Goal: Task Accomplishment & Management: Complete application form

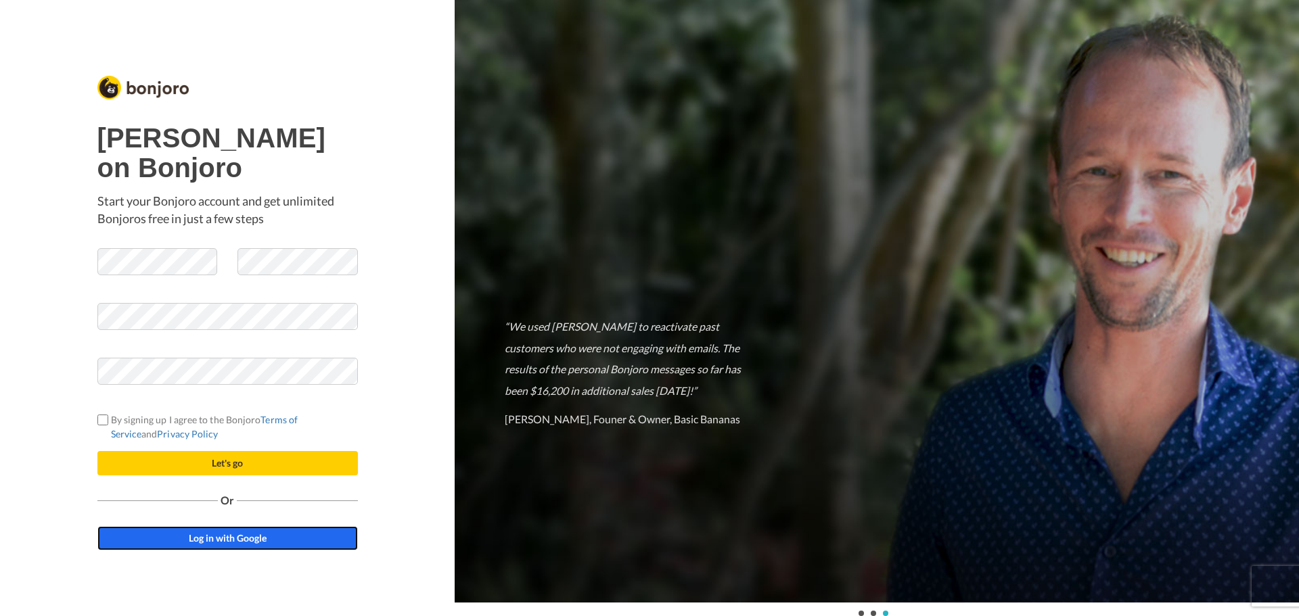
click at [230, 543] on span "Log in with Google" at bounding box center [228, 539] width 78 height 12
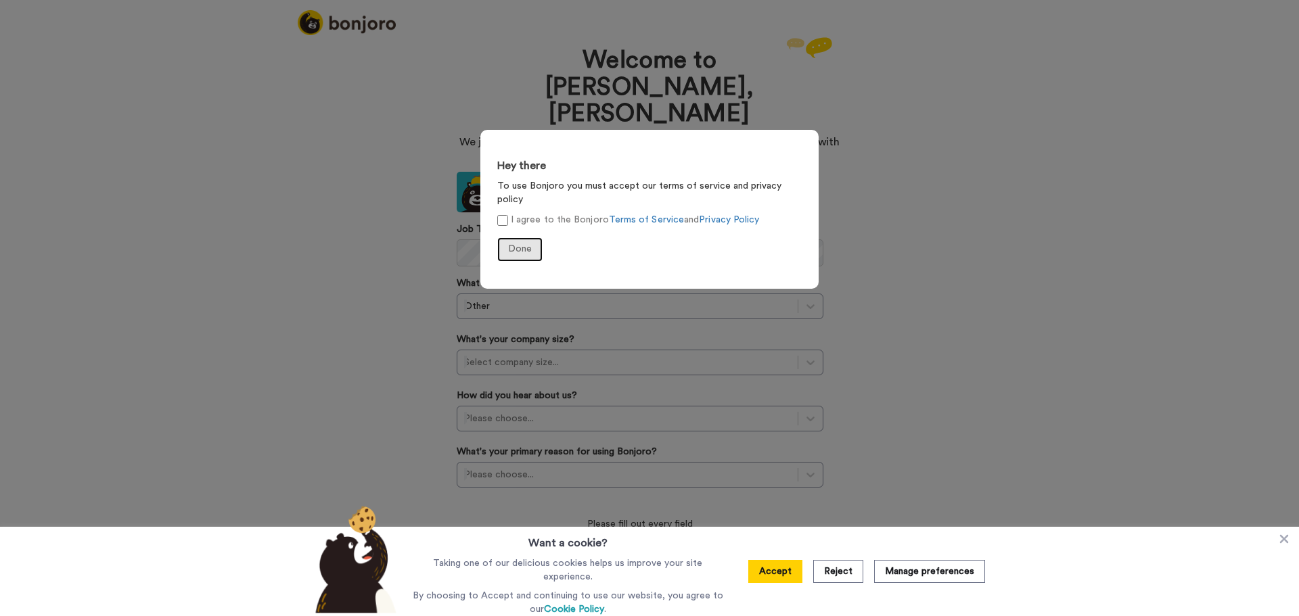
click at [520, 244] on span "Done" at bounding box center [520, 248] width 24 height 9
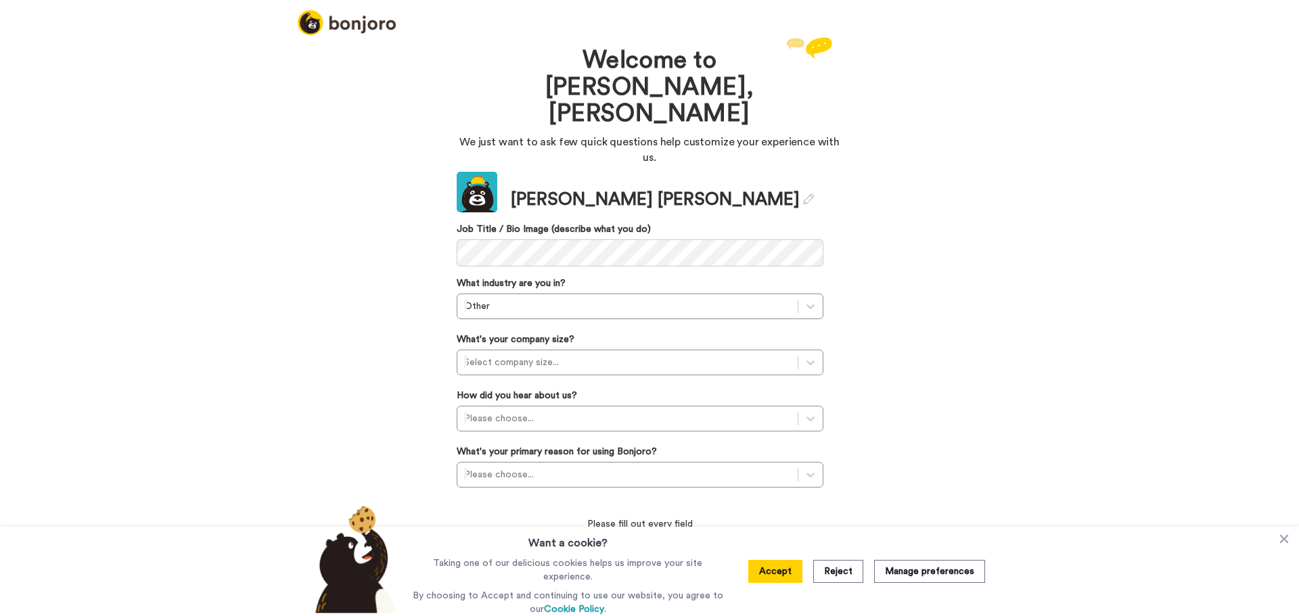
click at [315, 193] on div "Welcome to Bonjoro, Beth We just want to ask few quick questions help customize…" at bounding box center [649, 325] width 1299 height 583
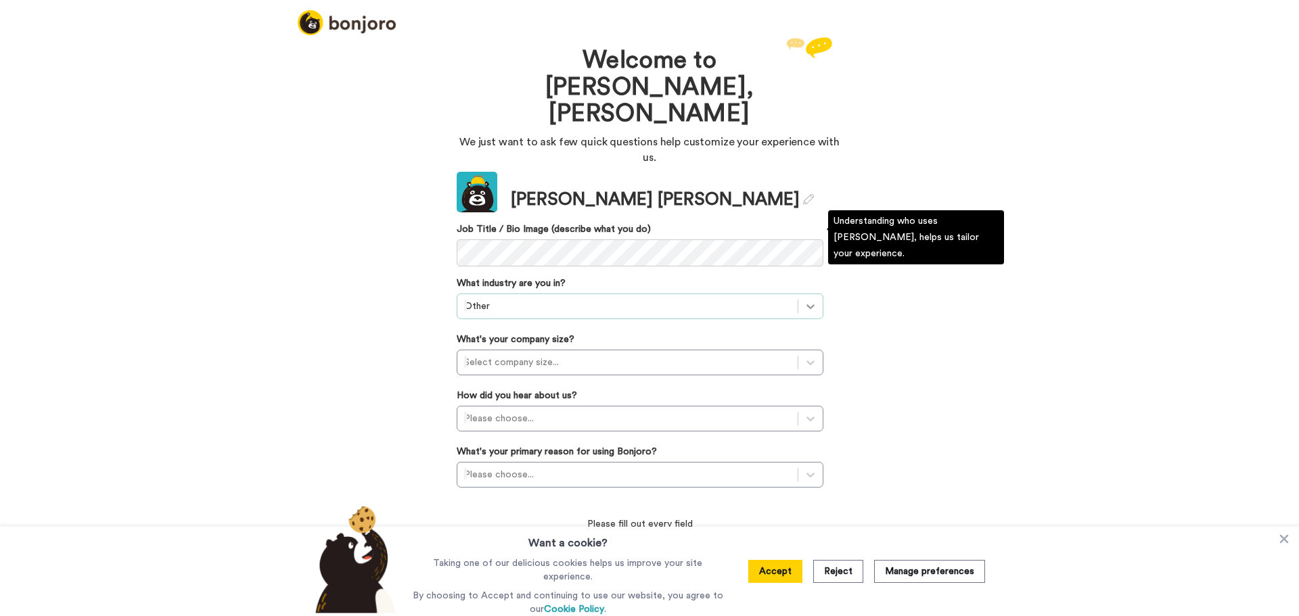
click at [808, 300] on icon at bounding box center [811, 307] width 14 height 14
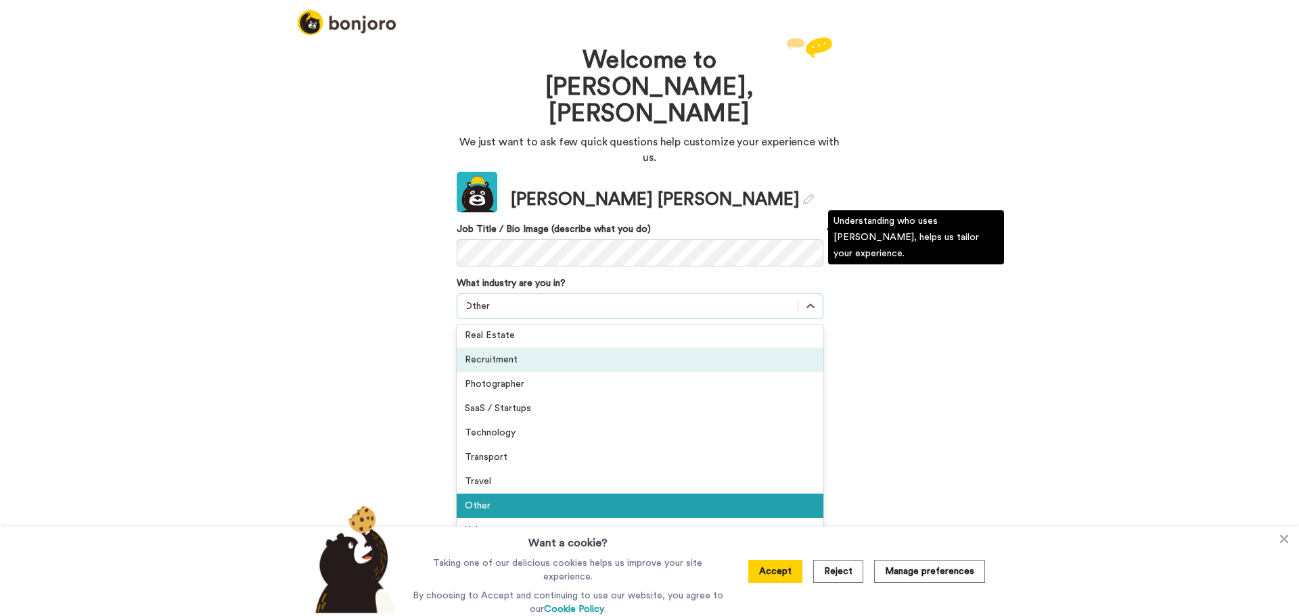
scroll to position [314, 0]
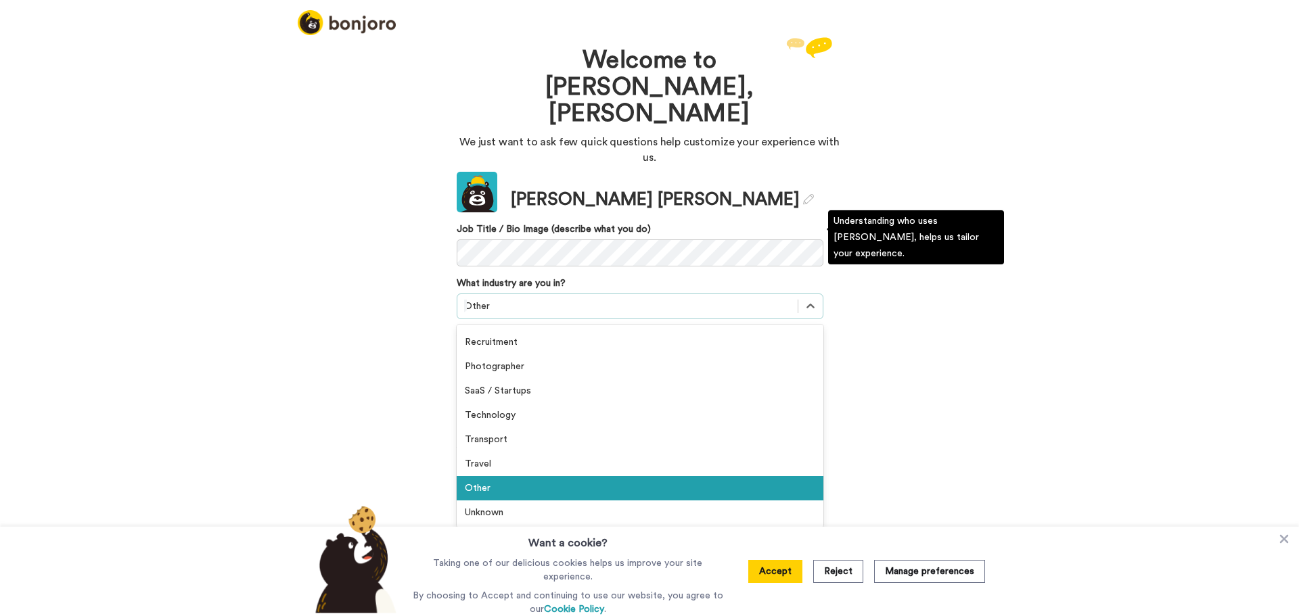
click at [531, 476] on div "Other" at bounding box center [640, 488] width 367 height 24
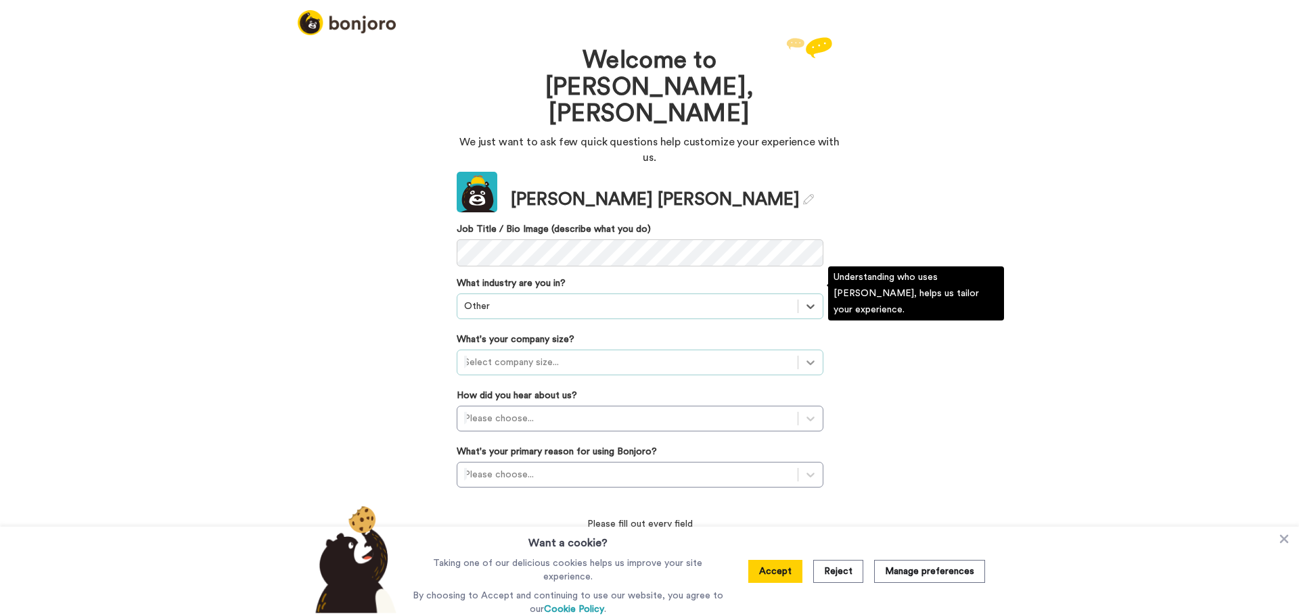
click at [806, 356] on icon at bounding box center [811, 363] width 14 height 14
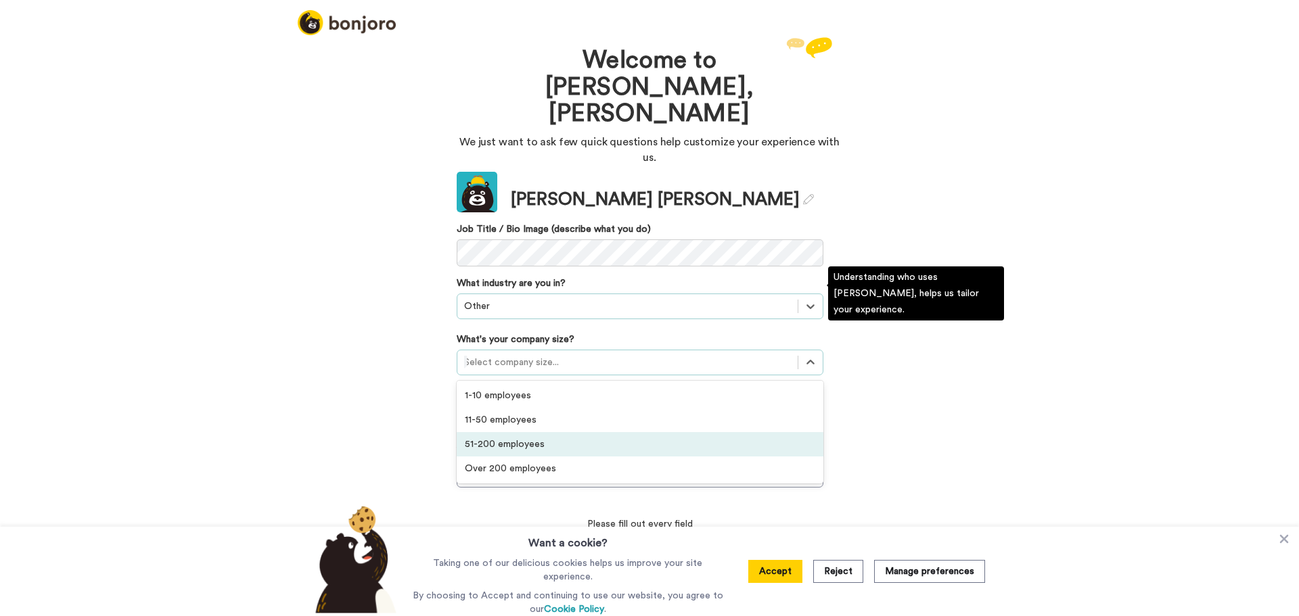
click at [535, 432] on div "51-200 employees" at bounding box center [640, 444] width 367 height 24
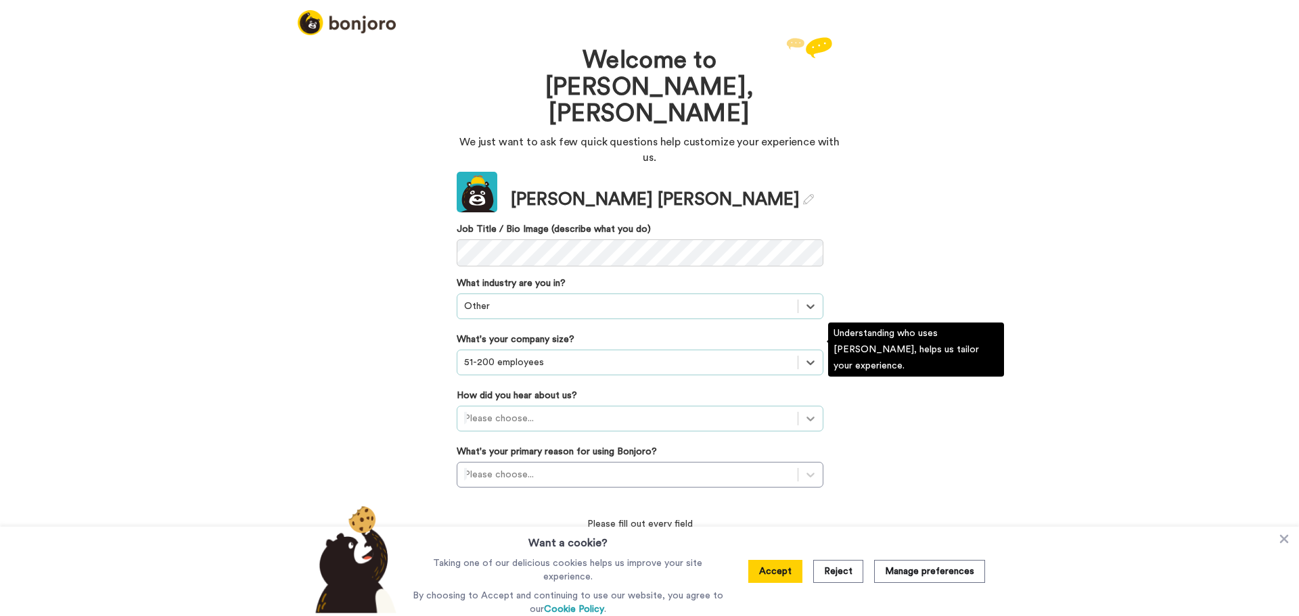
click at [811, 412] on icon at bounding box center [811, 419] width 14 height 14
click at [568, 562] on div "A company's blog" at bounding box center [640, 574] width 367 height 24
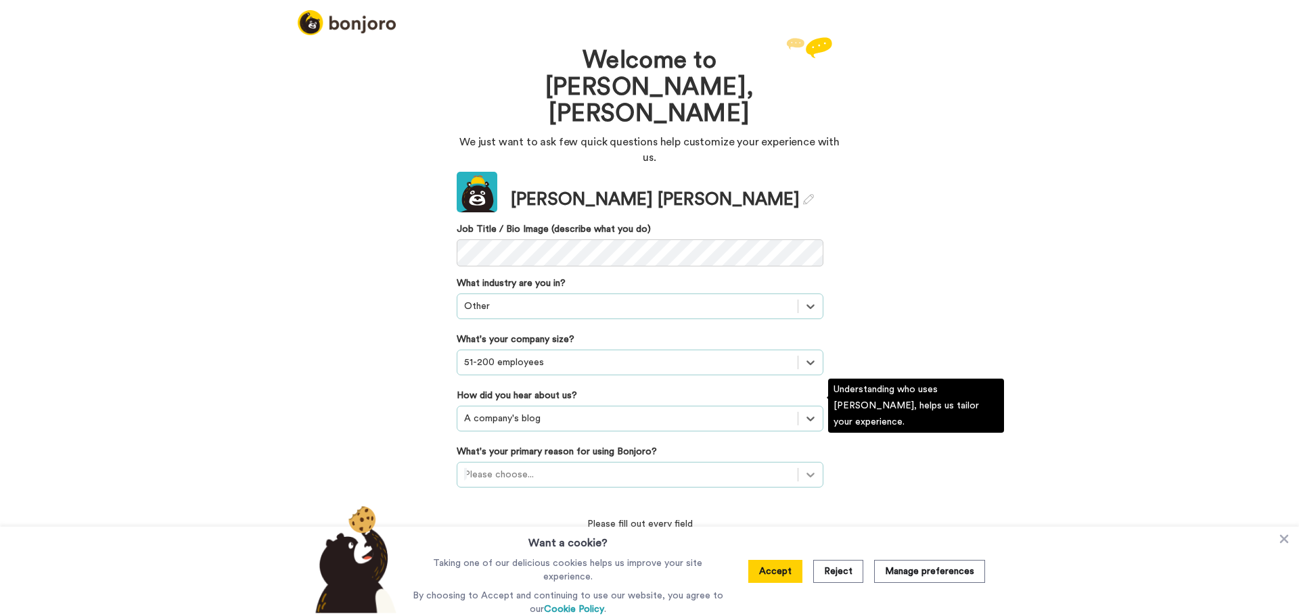
click at [806, 468] on icon at bounding box center [811, 475] width 14 height 14
click at [573, 545] on div "Converting leads" at bounding box center [640, 557] width 367 height 24
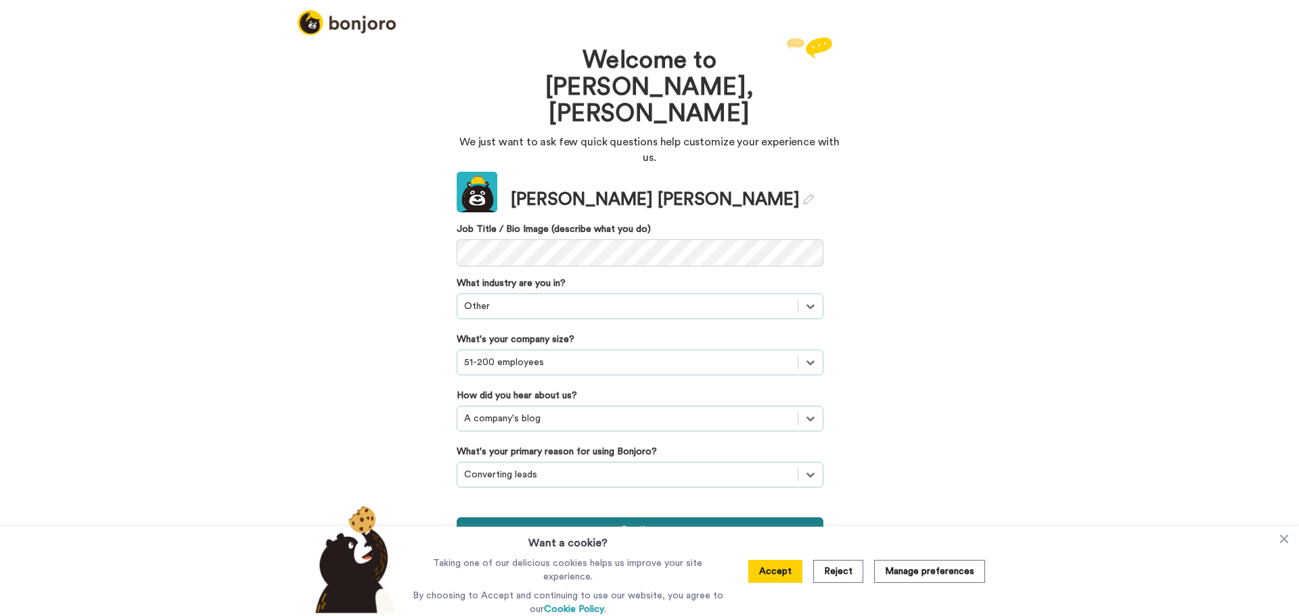
click at [604, 518] on button "Continue" at bounding box center [640, 531] width 367 height 26
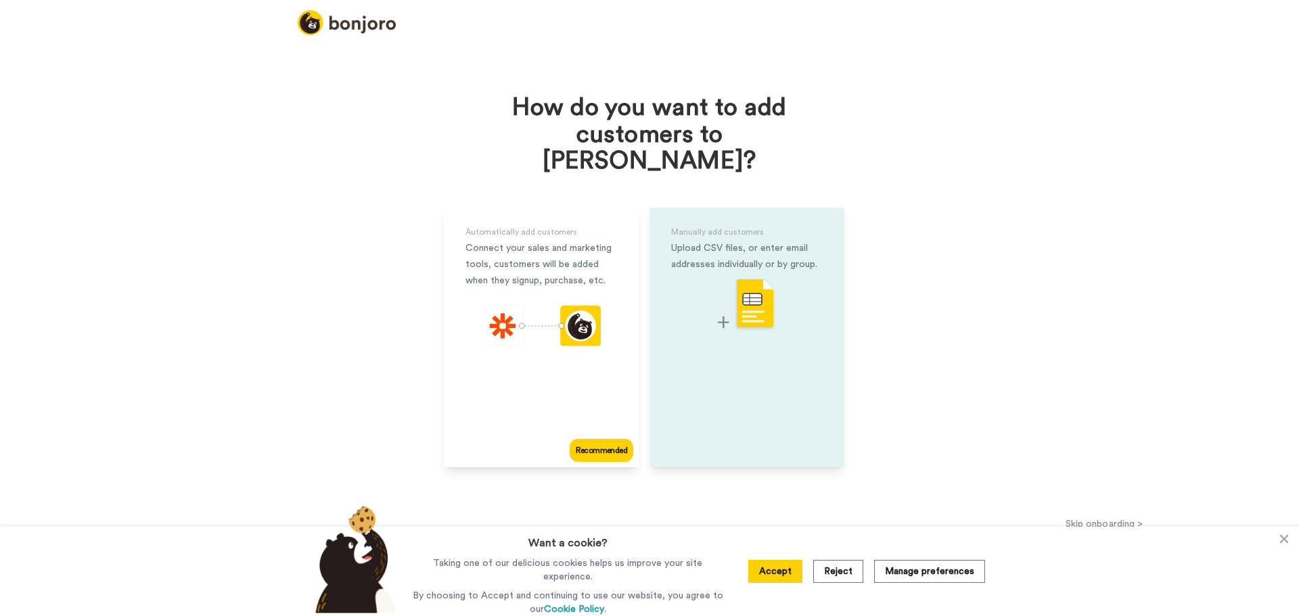
click at [747, 224] on div "Manually add customers" at bounding box center [747, 232] width 152 height 16
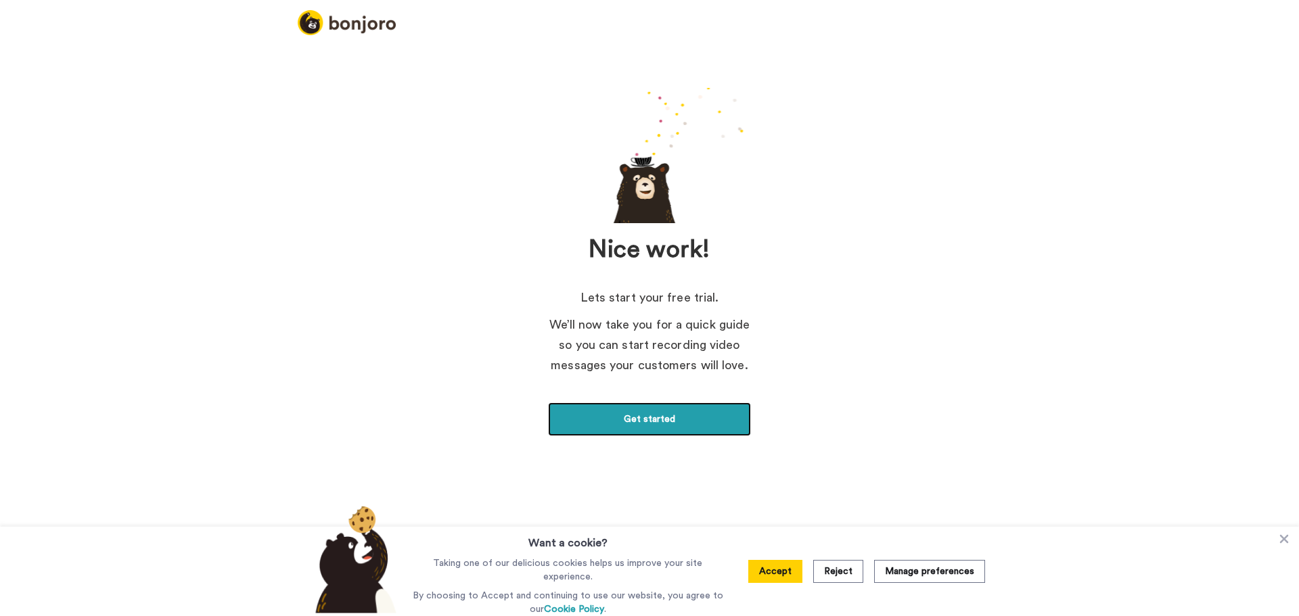
click at [650, 419] on link "Get started" at bounding box center [649, 420] width 203 height 34
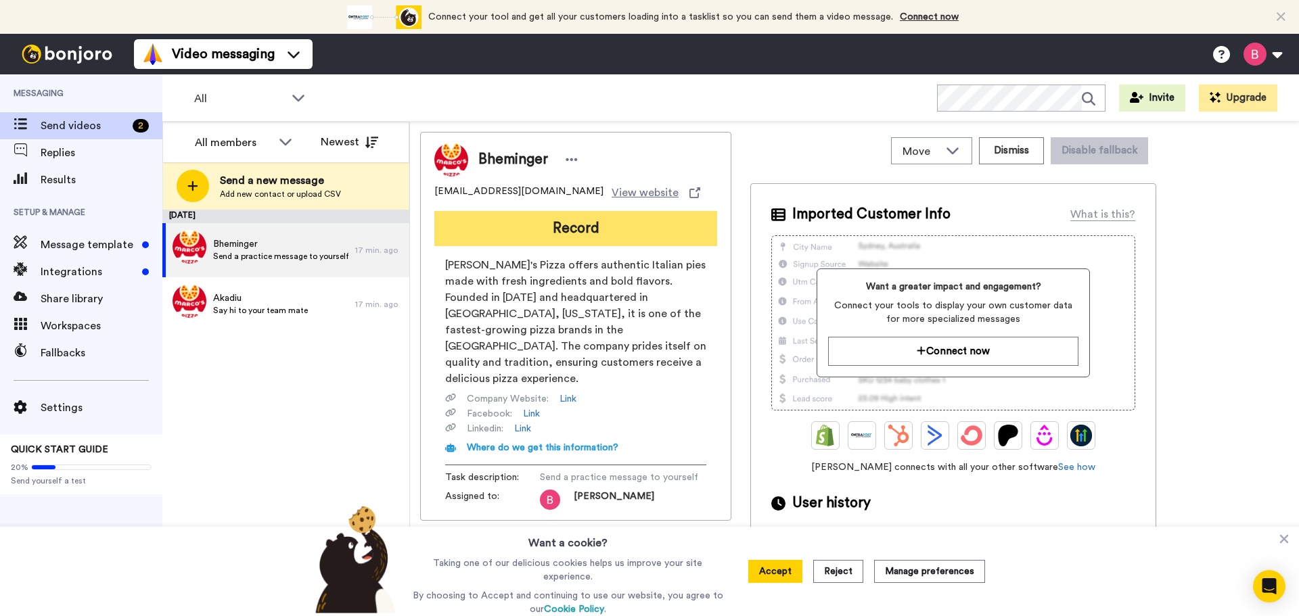
click at [578, 223] on button "Record" at bounding box center [575, 228] width 283 height 35
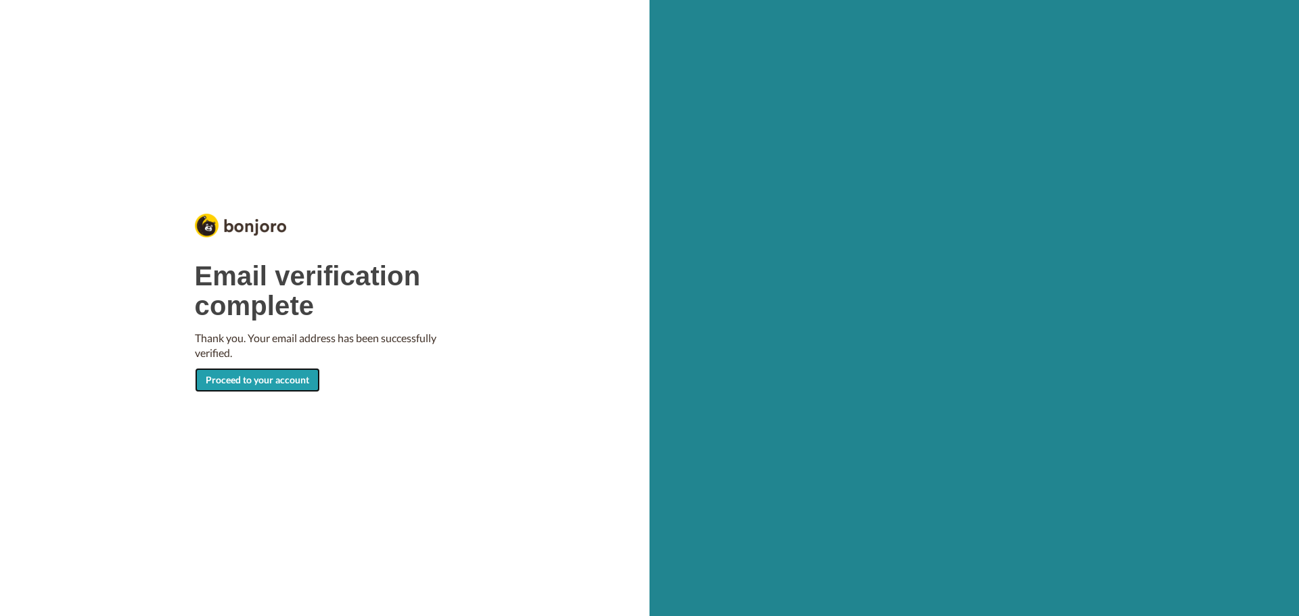
click at [271, 378] on link "Proceed to your account" at bounding box center [257, 380] width 125 height 24
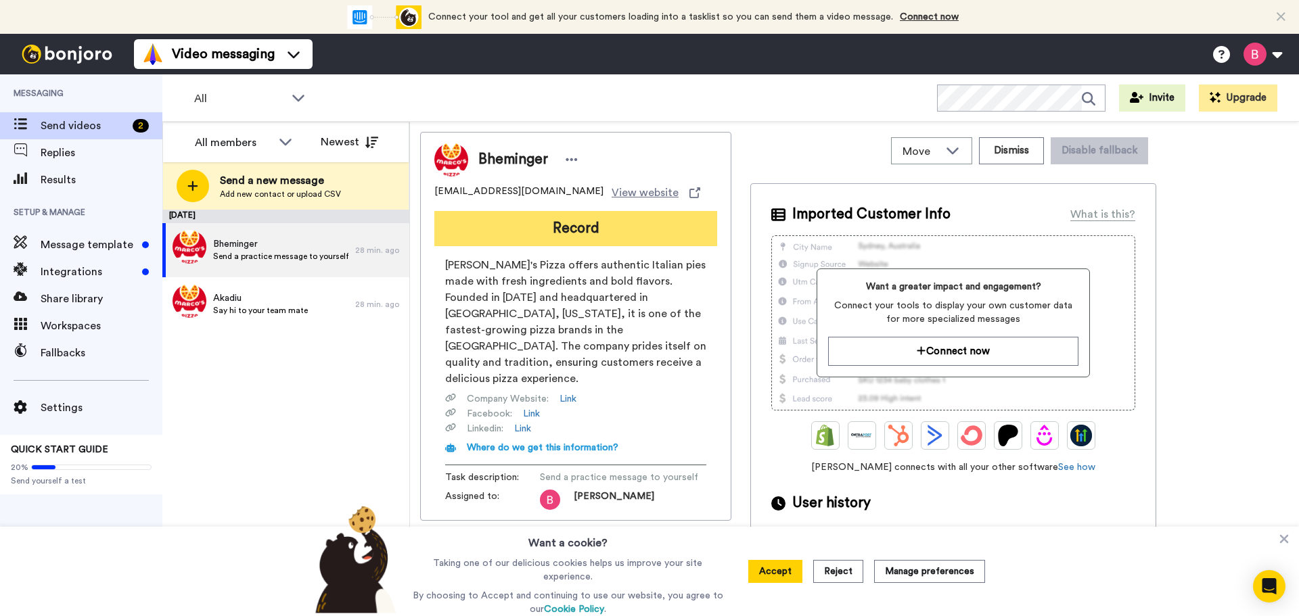
click at [564, 227] on button "Record" at bounding box center [575, 228] width 283 height 35
